Goal: Navigation & Orientation: Find specific page/section

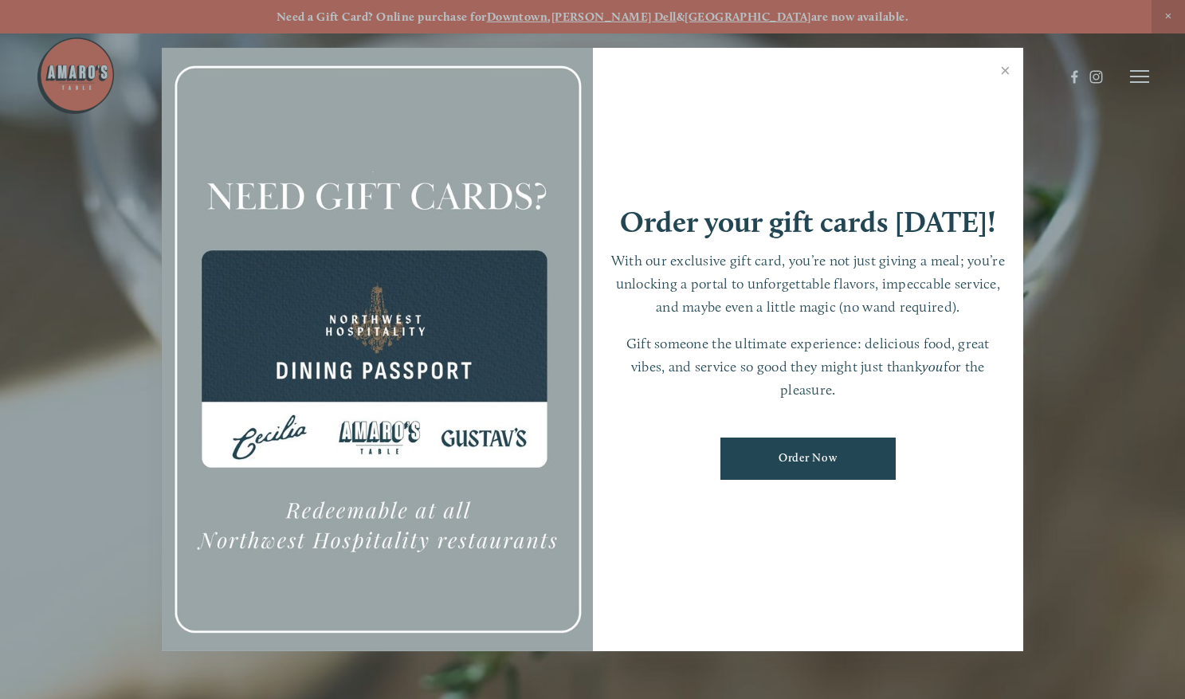
click at [1142, 78] on div at bounding box center [592, 349] width 1185 height 699
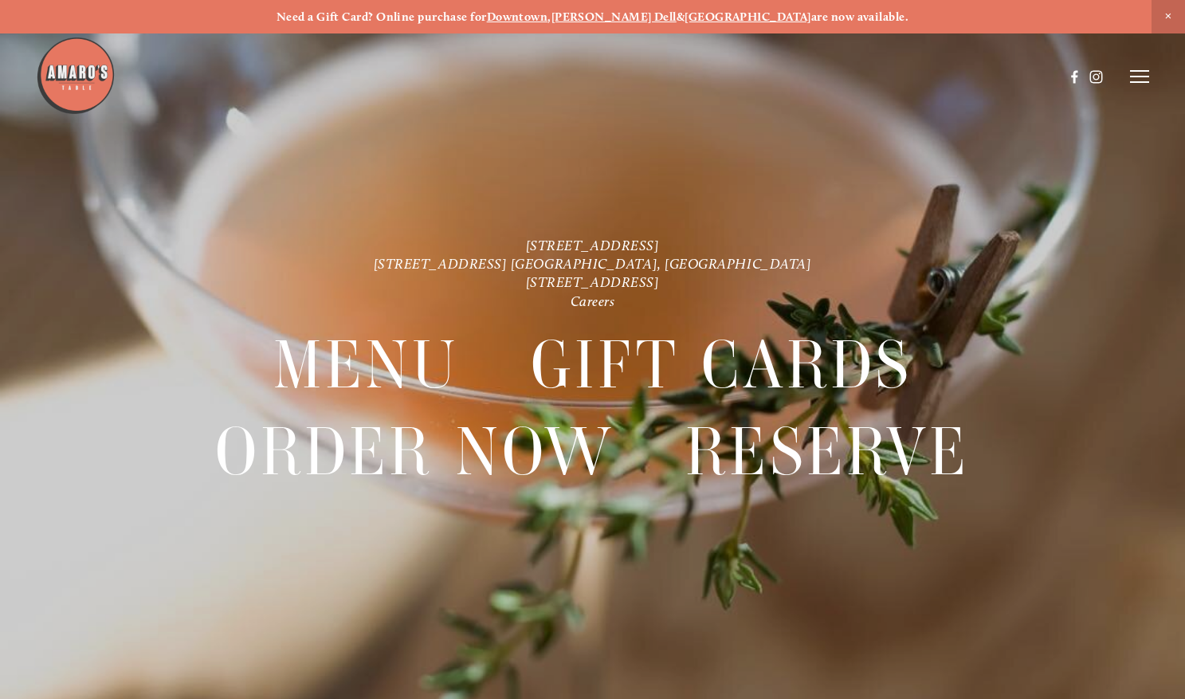
click at [1142, 78] on icon at bounding box center [1139, 76] width 19 height 14
click at [845, 80] on span "Menu" at bounding box center [854, 76] width 29 height 14
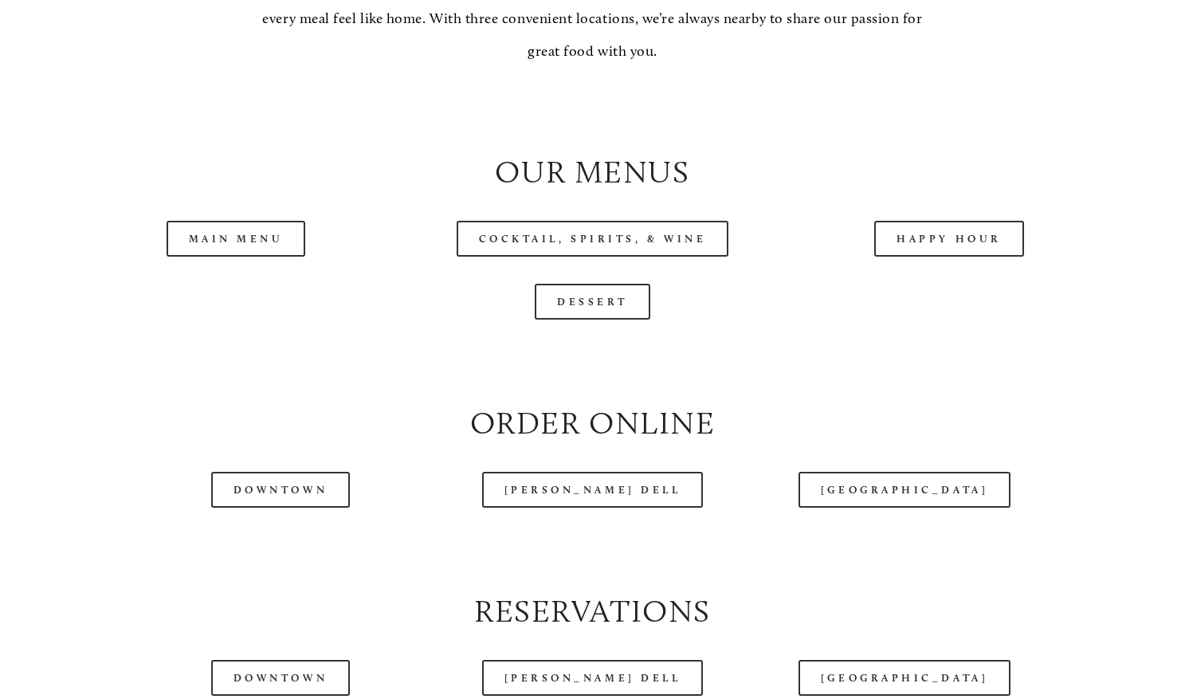
scroll to position [1514, 0]
click at [265, 256] on link "Main Menu" at bounding box center [236, 238] width 139 height 36
click at [1067, 135] on div at bounding box center [592, 108] width 1070 height 54
click at [1115, 50] on header "Menu Order Now Visit Gallery 0" at bounding box center [593, 36] width 1114 height 153
click at [1114, 43] on header "Menu Order Now Visit Gallery 0" at bounding box center [593, 36] width 1114 height 153
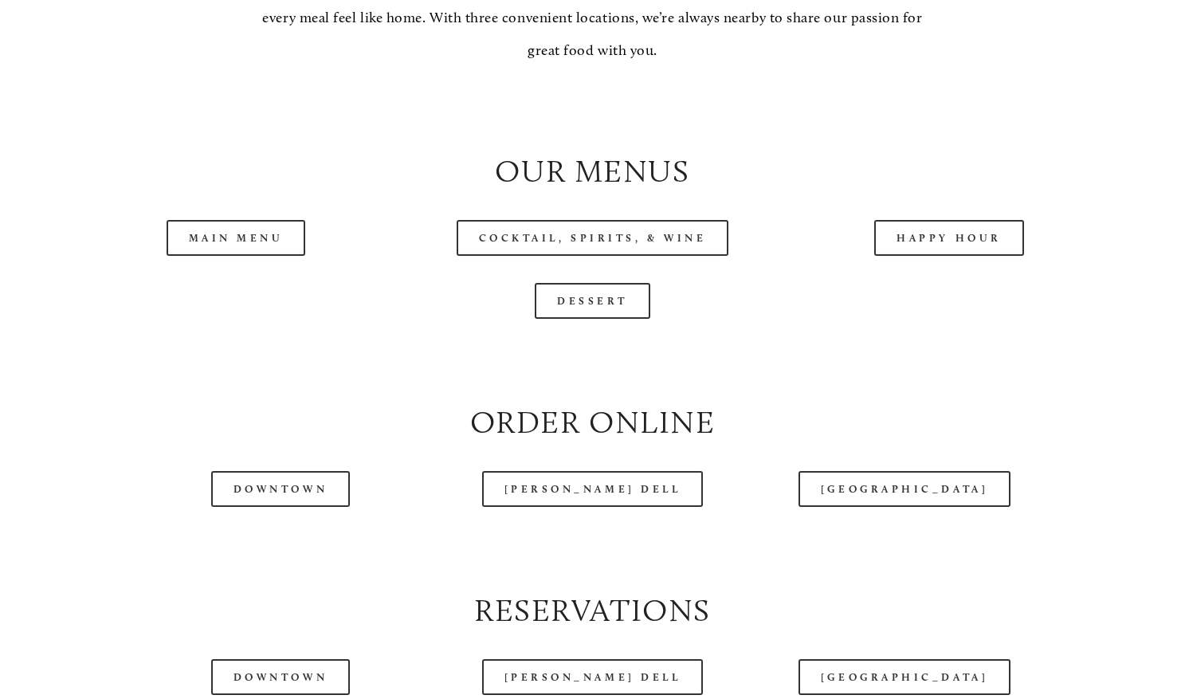
click at [1092, 135] on div at bounding box center [592, 108] width 1070 height 54
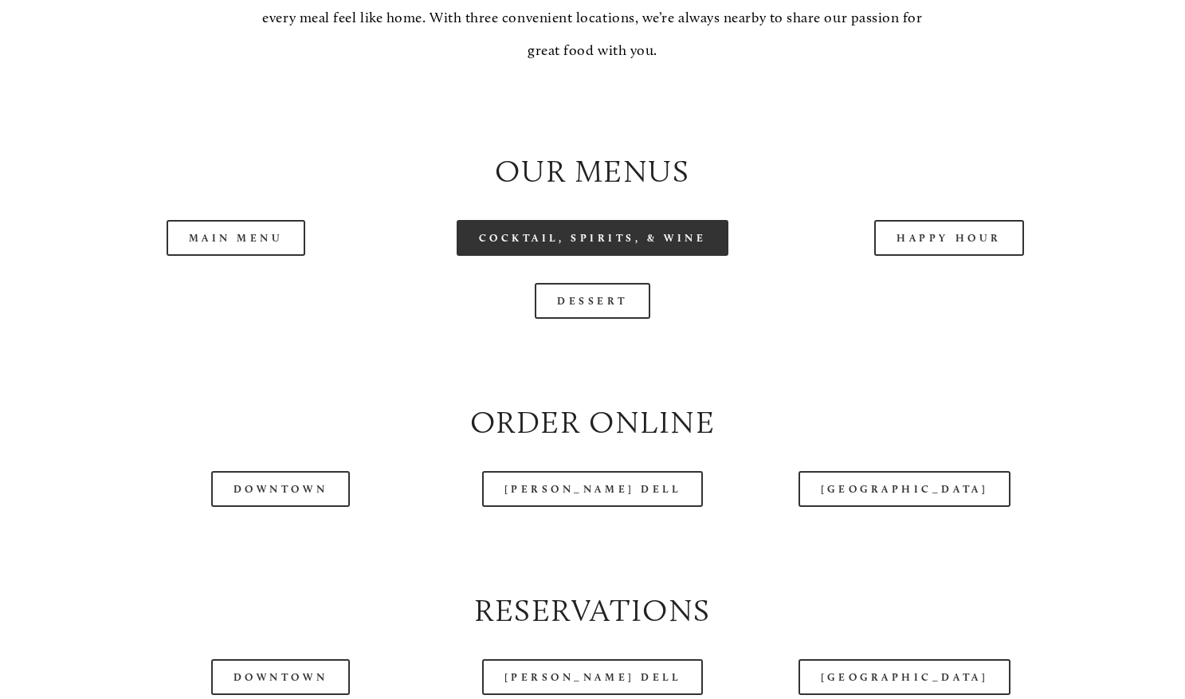
click at [641, 256] on link "Cocktail, Spirits, & Wine" at bounding box center [593, 238] width 272 height 36
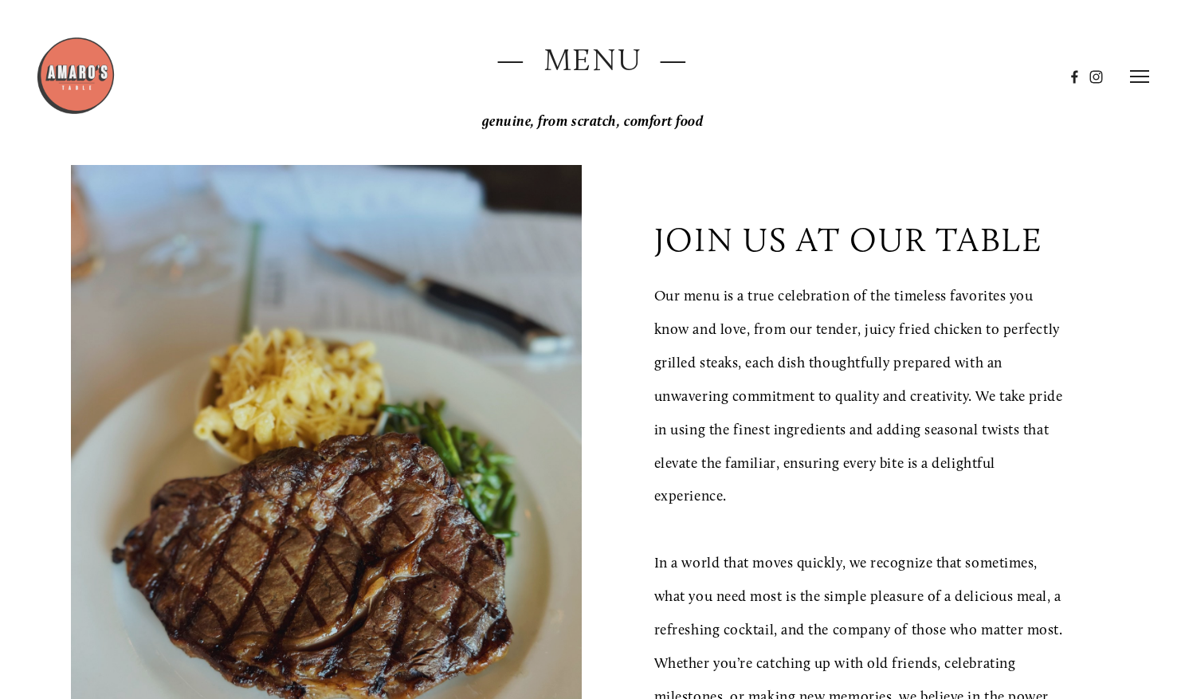
scroll to position [0, 0]
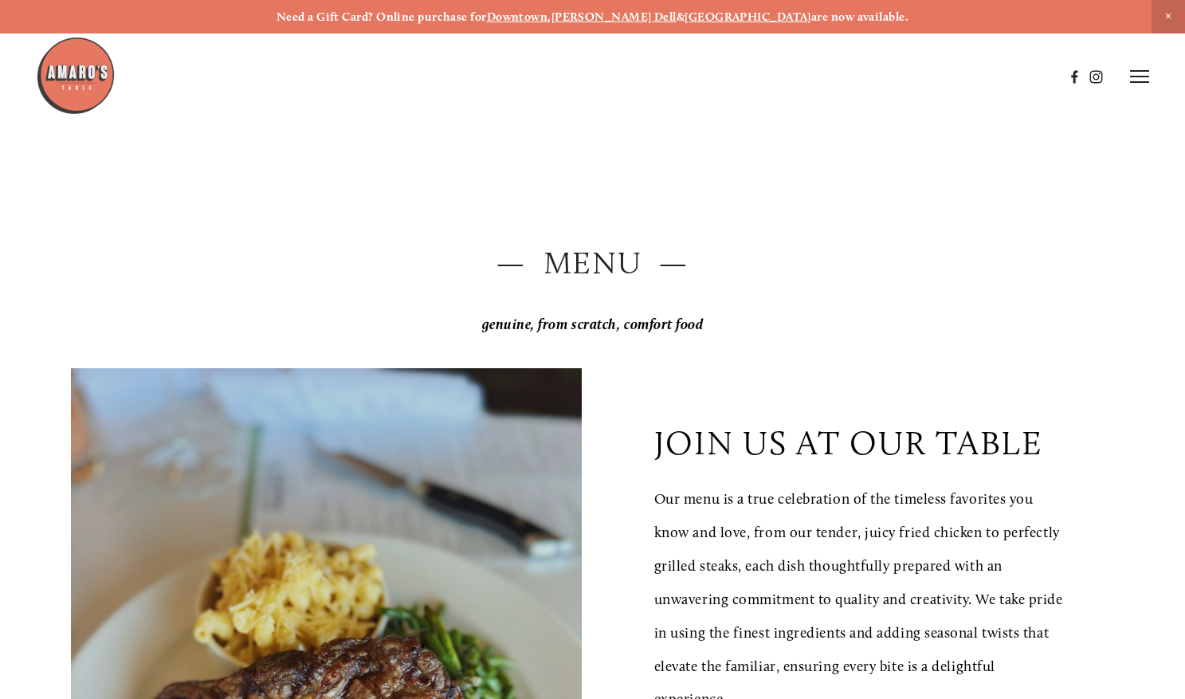
click at [1139, 75] on icon at bounding box center [1139, 76] width 19 height 14
click at [953, 80] on span "Visit" at bounding box center [955, 76] width 23 height 14
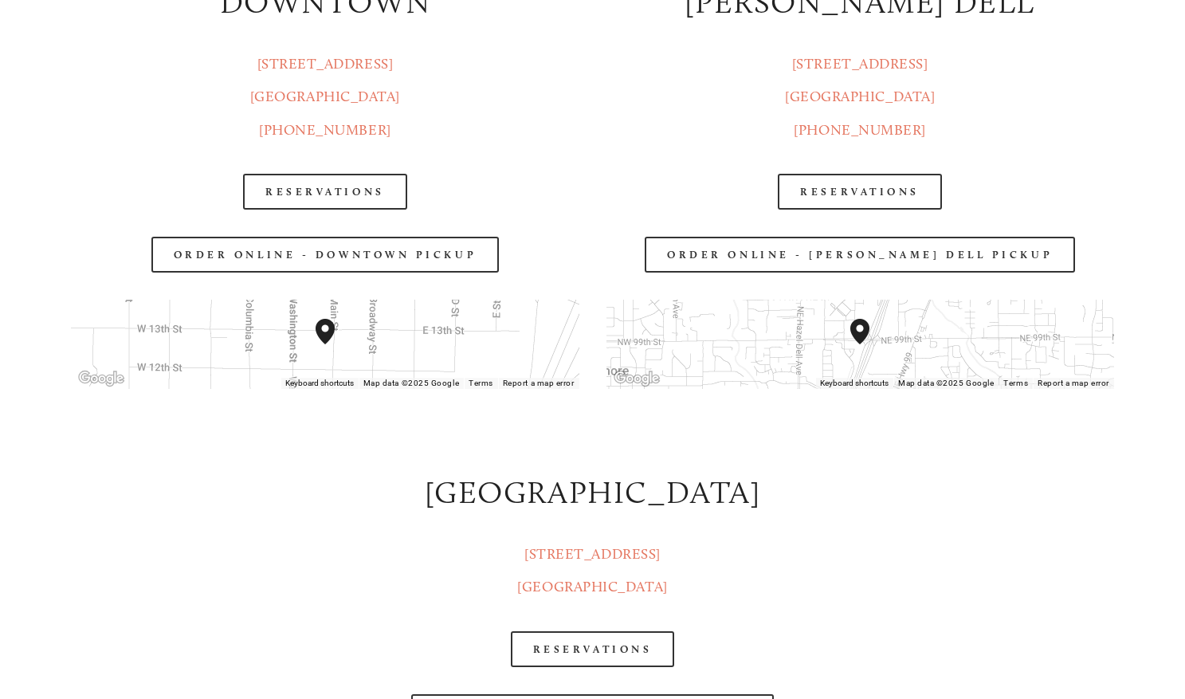
scroll to position [2151, 0]
